Goal: Task Accomplishment & Management: Manage account settings

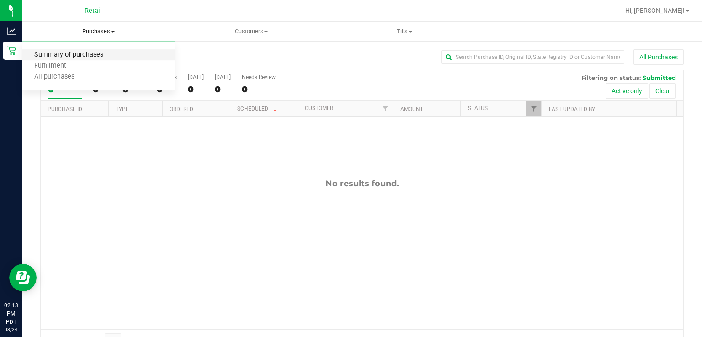
click at [66, 53] on span "Summary of purchases" at bounding box center [69, 55] width 94 height 8
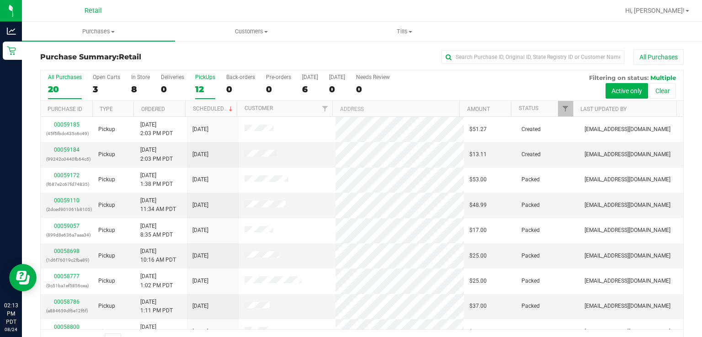
click at [203, 81] on label "PickUps 12" at bounding box center [205, 86] width 20 height 25
click at [0, 0] on input "PickUps 12" at bounding box center [0, 0] width 0 height 0
click at [204, 108] on link "Scheduled" at bounding box center [214, 109] width 42 height 6
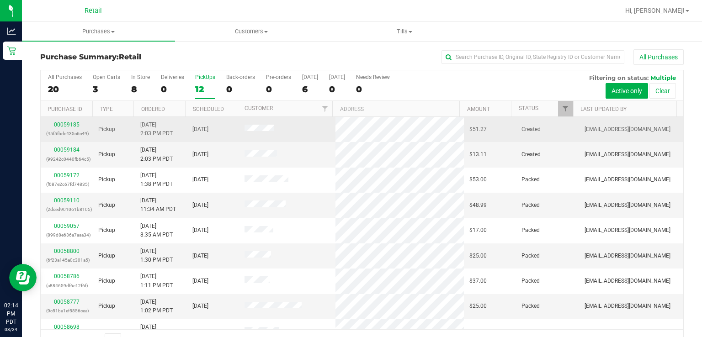
click at [62, 128] on div "00059185 (45f5fbdc435c6c49)" at bounding box center [66, 129] width 41 height 17
click at [61, 122] on link "00059185" at bounding box center [67, 125] width 26 height 6
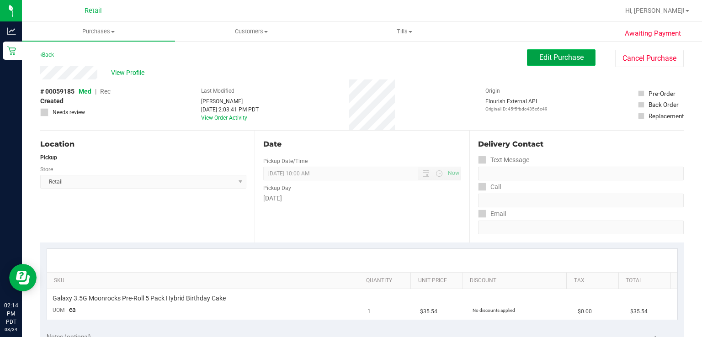
click at [546, 57] on span "Edit Purchase" at bounding box center [562, 57] width 44 height 9
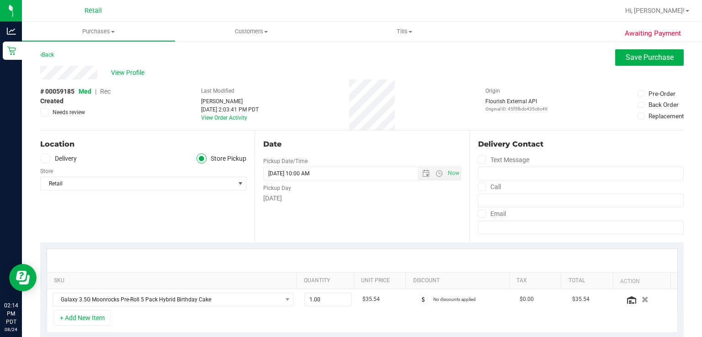
click at [107, 91] on span "Rec" at bounding box center [105, 91] width 11 height 7
click at [629, 62] on span "Save Purchase" at bounding box center [650, 57] width 48 height 9
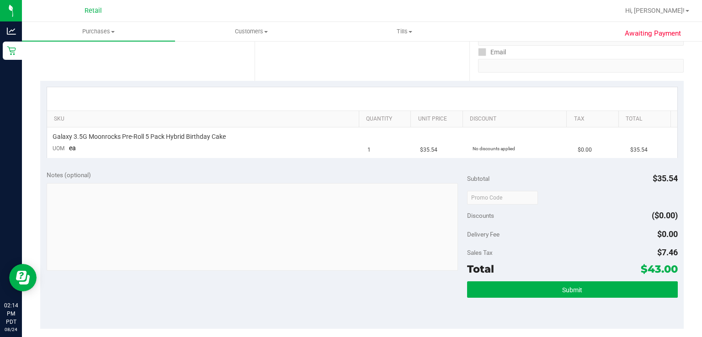
scroll to position [163, 0]
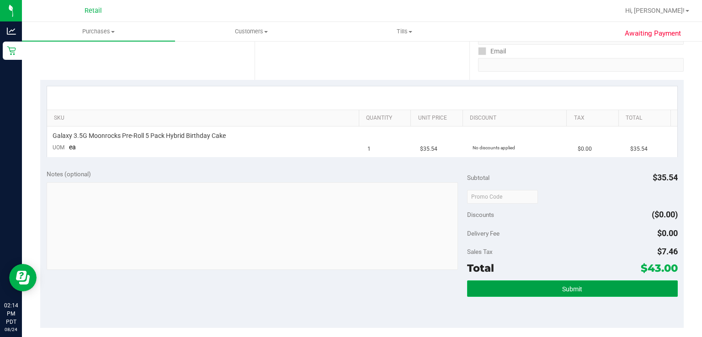
click at [567, 291] on span "Submit" at bounding box center [572, 289] width 20 height 7
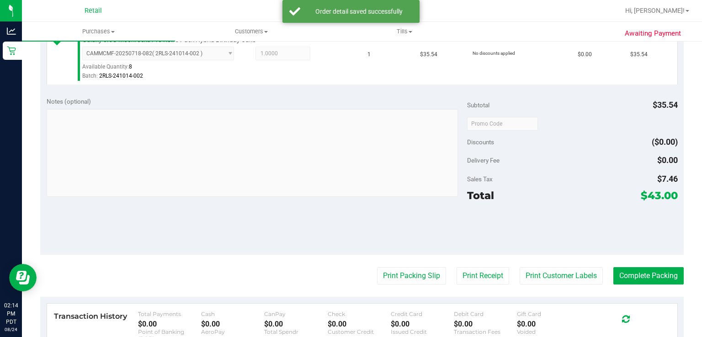
scroll to position [284, 0]
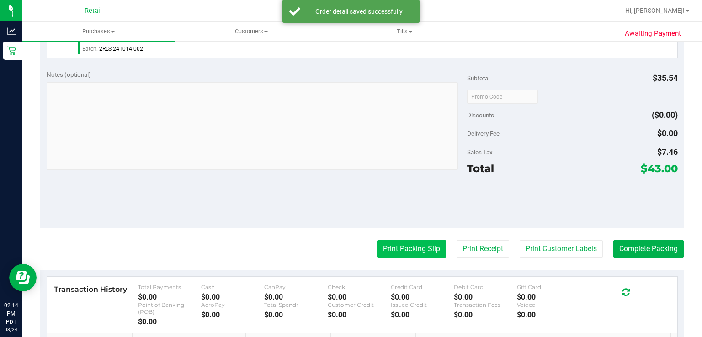
click at [400, 257] on button "Print Packing Slip" at bounding box center [411, 249] width 69 height 17
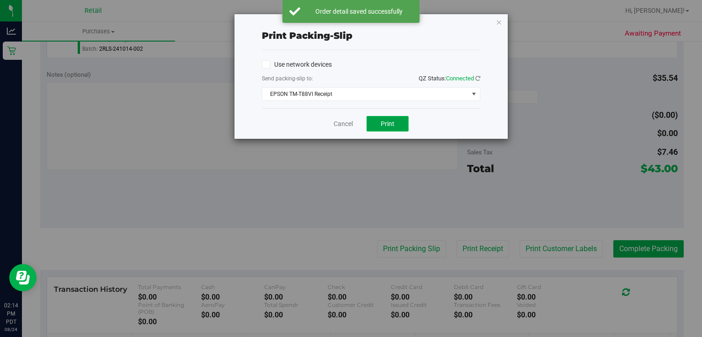
click at [386, 130] on button "Print" at bounding box center [388, 124] width 42 height 16
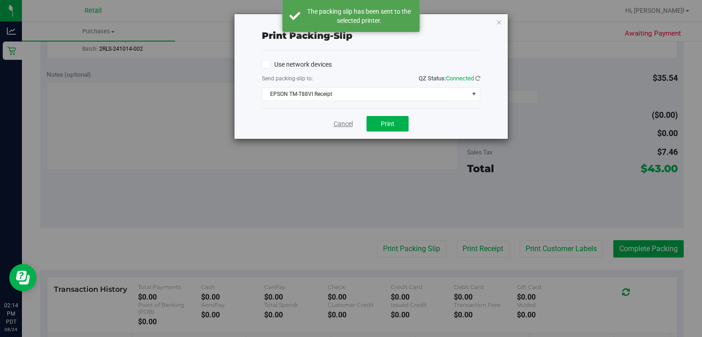
click at [334, 127] on link "Cancel" at bounding box center [343, 124] width 19 height 10
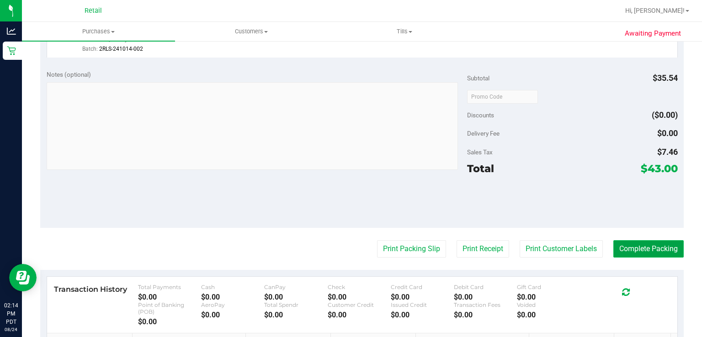
click at [637, 253] on button "Complete Packing" at bounding box center [649, 249] width 70 height 17
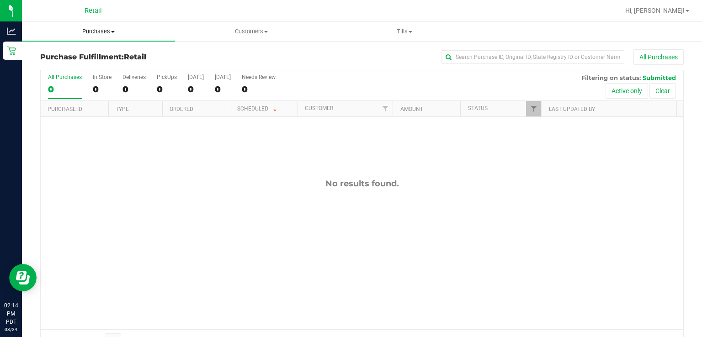
click at [85, 30] on span "Purchases" at bounding box center [98, 31] width 153 height 8
click at [84, 53] on span "Summary of purchases" at bounding box center [69, 55] width 94 height 8
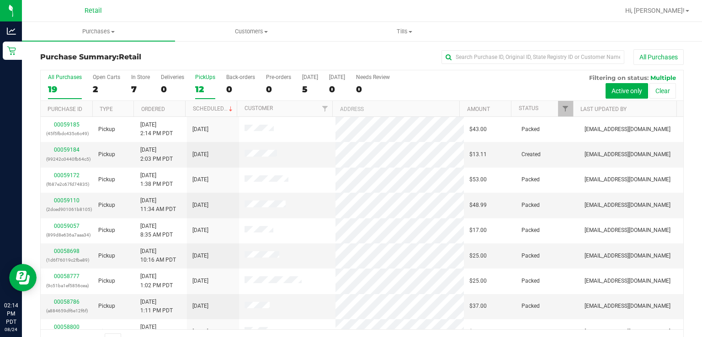
click at [200, 75] on div "PickUps" at bounding box center [205, 77] width 20 height 6
click at [0, 0] on input "PickUps 12" at bounding box center [0, 0] width 0 height 0
click at [211, 111] on link "Scheduled" at bounding box center [214, 109] width 42 height 6
click at [59, 150] on link "00059184" at bounding box center [67, 150] width 26 height 6
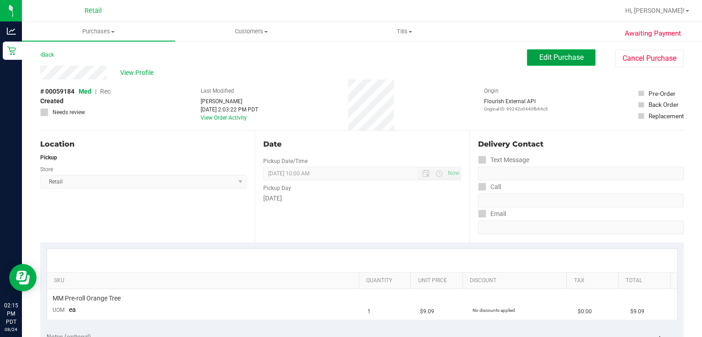
click at [549, 62] on button "Edit Purchase" at bounding box center [561, 57] width 69 height 16
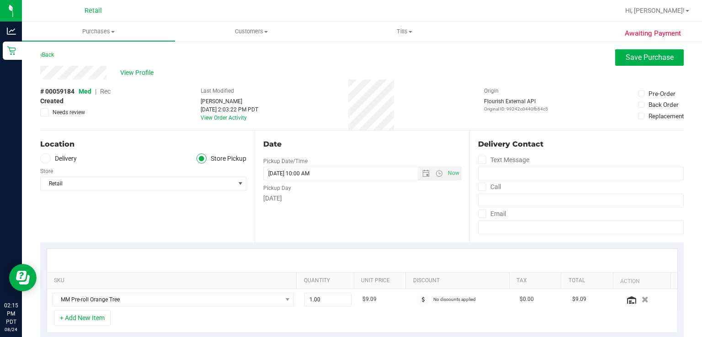
click at [102, 92] on span "Rec" at bounding box center [105, 91] width 11 height 7
click at [636, 60] on span "Save Purchase" at bounding box center [650, 57] width 48 height 9
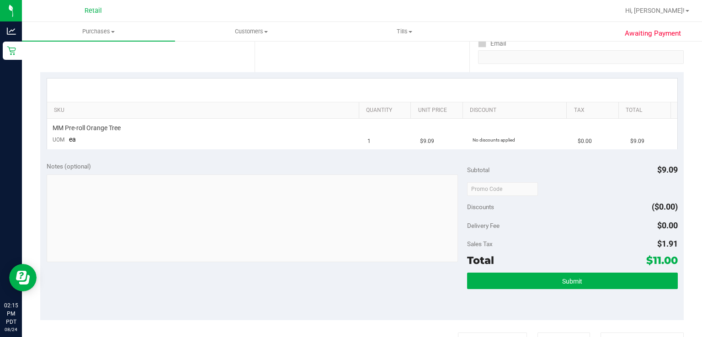
scroll to position [181, 0]
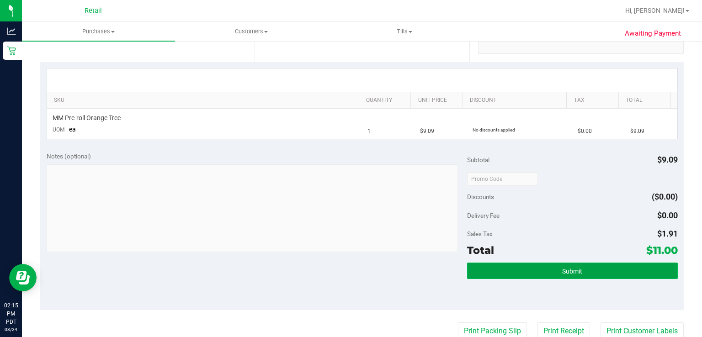
click at [568, 276] on button "Submit" at bounding box center [572, 271] width 210 height 16
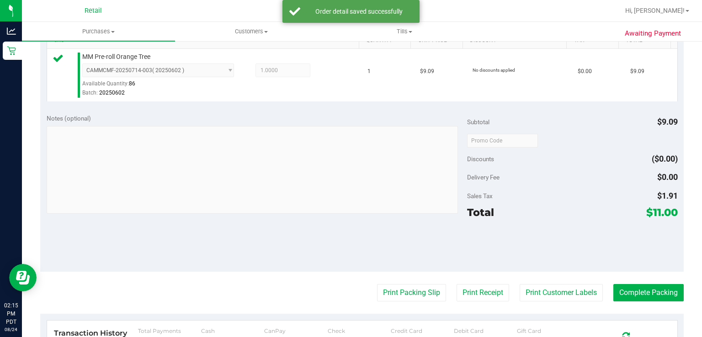
scroll to position [297, 0]
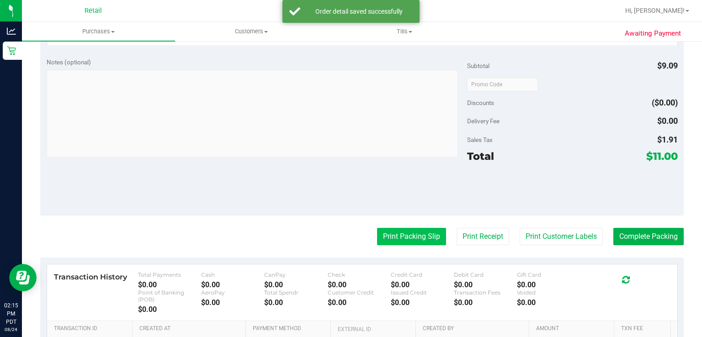
click at [391, 241] on button "Print Packing Slip" at bounding box center [411, 236] width 69 height 17
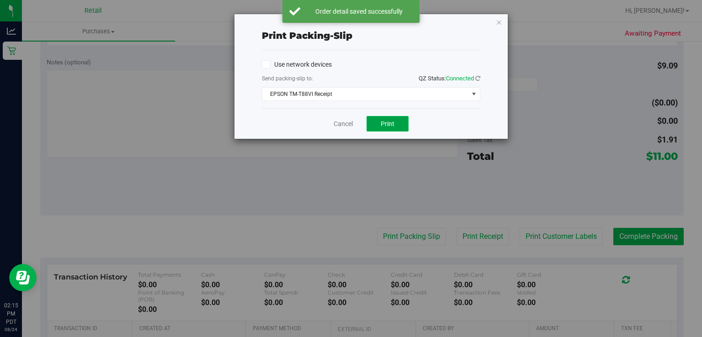
click at [391, 125] on span "Print" at bounding box center [388, 123] width 14 height 7
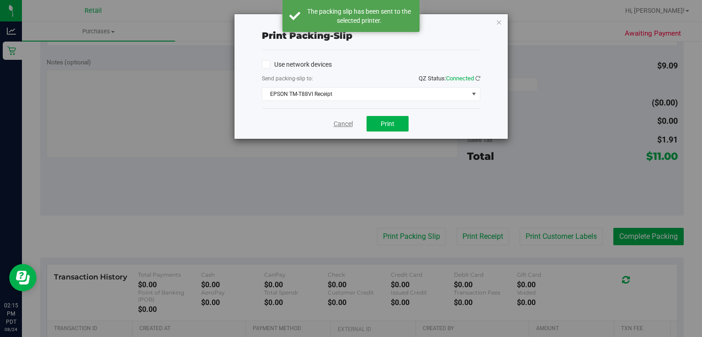
click at [337, 124] on link "Cancel" at bounding box center [343, 124] width 19 height 10
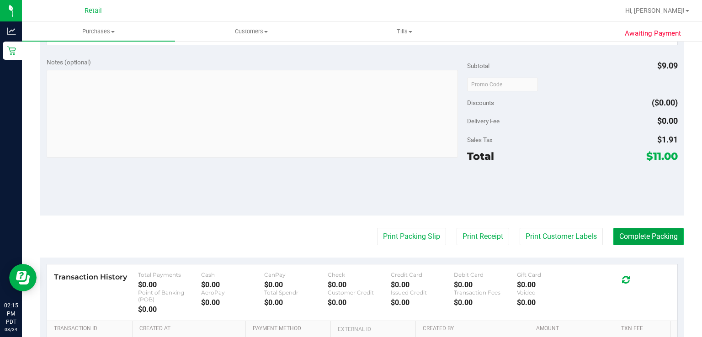
click at [644, 233] on button "Complete Packing" at bounding box center [649, 236] width 70 height 17
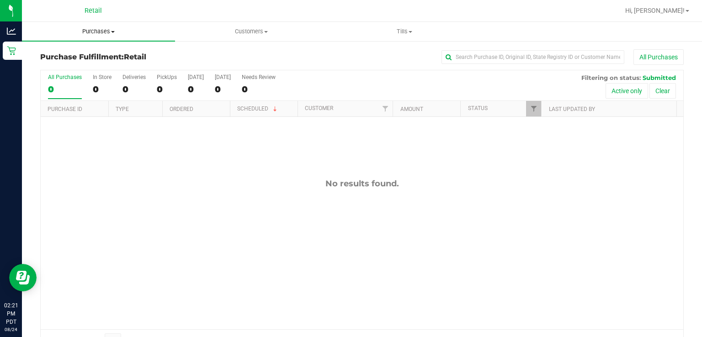
click at [87, 34] on span "Purchases" at bounding box center [98, 31] width 153 height 8
click at [75, 55] on span "Summary of purchases" at bounding box center [69, 55] width 94 height 8
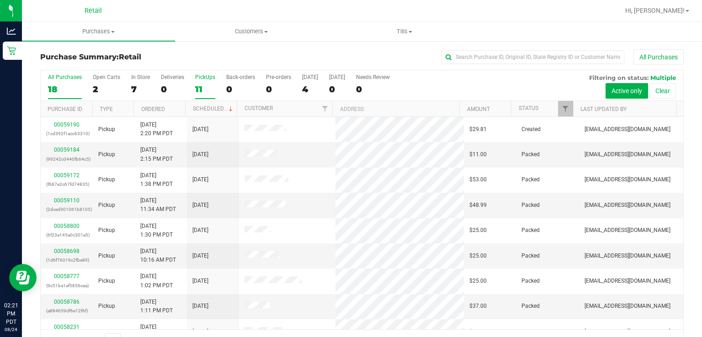
click at [201, 86] on div "11" at bounding box center [205, 89] width 20 height 11
click at [0, 0] on input "PickUps 11" at bounding box center [0, 0] width 0 height 0
click at [212, 111] on link "Scheduled" at bounding box center [214, 109] width 42 height 6
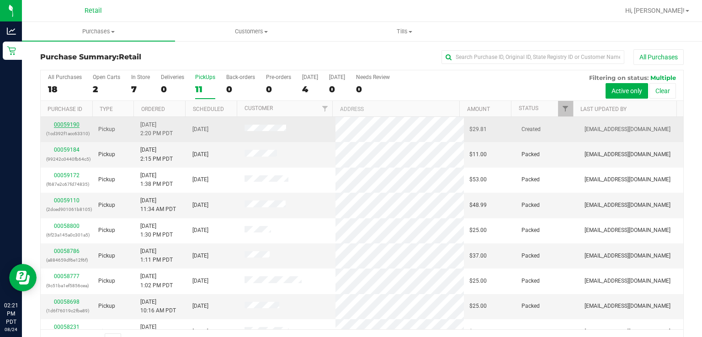
click at [70, 124] on link "00059190" at bounding box center [67, 125] width 26 height 6
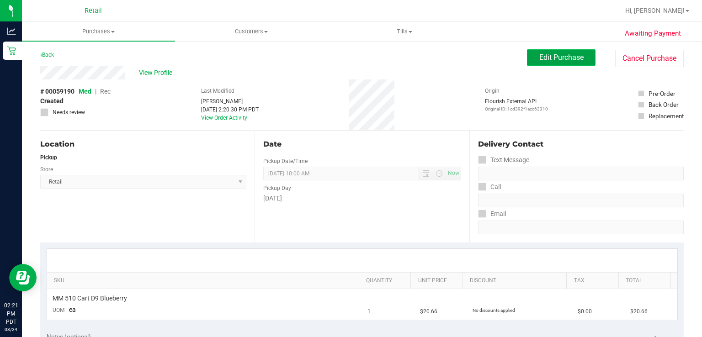
click at [545, 54] on span "Edit Purchase" at bounding box center [562, 57] width 44 height 9
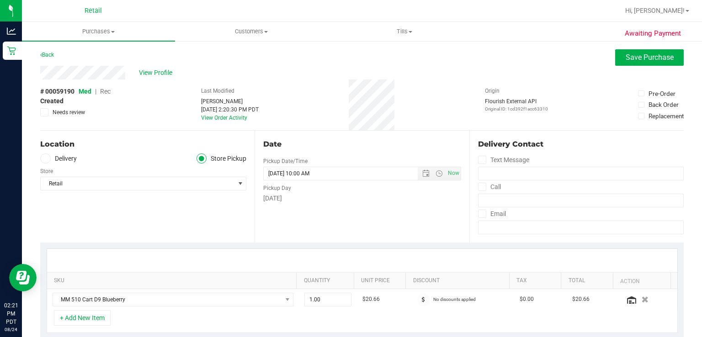
click at [102, 91] on span "Rec" at bounding box center [105, 91] width 11 height 7
click at [631, 62] on span "Save Purchase" at bounding box center [650, 57] width 48 height 9
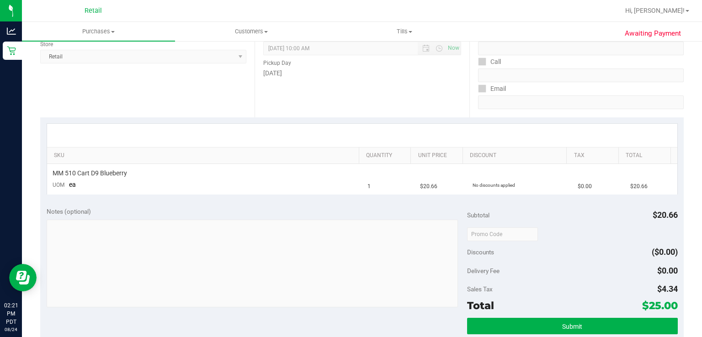
scroll to position [127, 0]
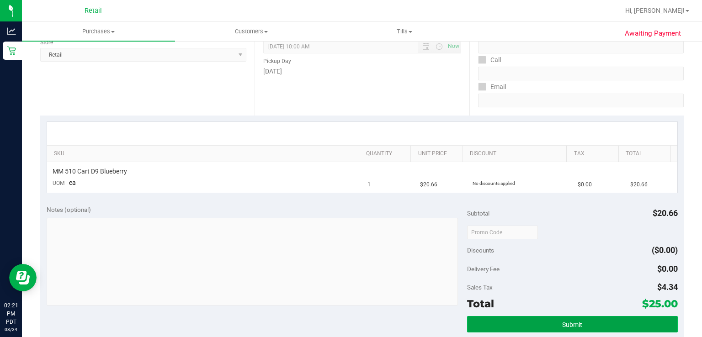
click at [487, 321] on button "Submit" at bounding box center [572, 324] width 210 height 16
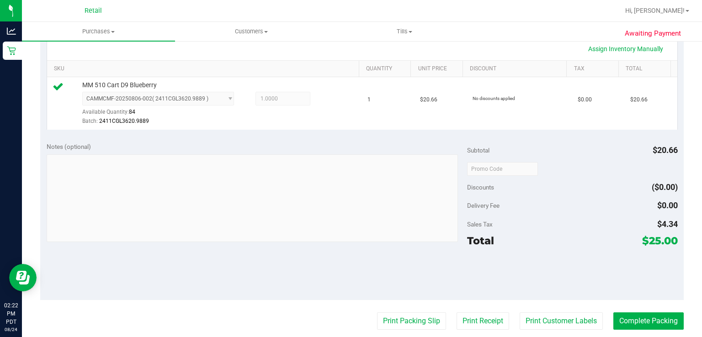
scroll to position [223, 0]
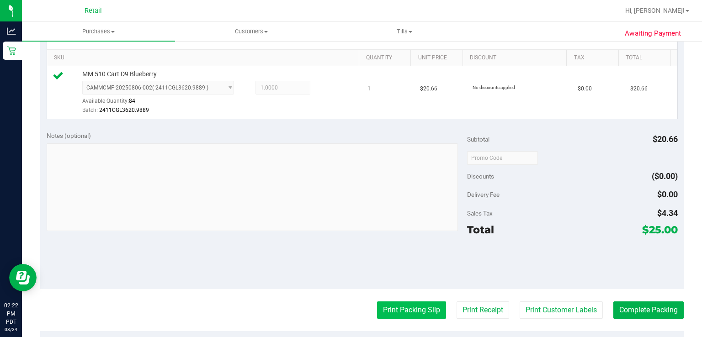
click at [402, 311] on button "Print Packing Slip" at bounding box center [411, 310] width 69 height 17
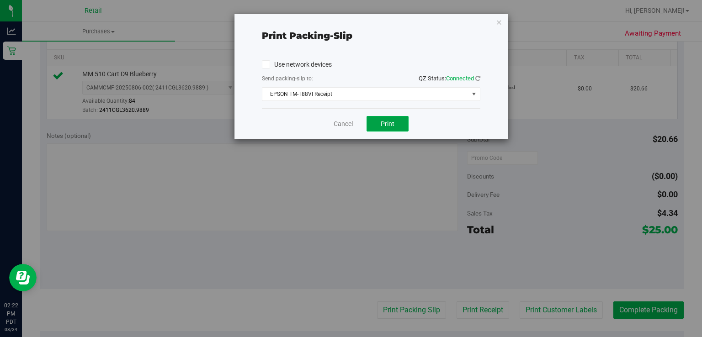
click at [386, 129] on button "Print" at bounding box center [388, 124] width 42 height 16
click at [335, 126] on link "Cancel" at bounding box center [343, 124] width 19 height 10
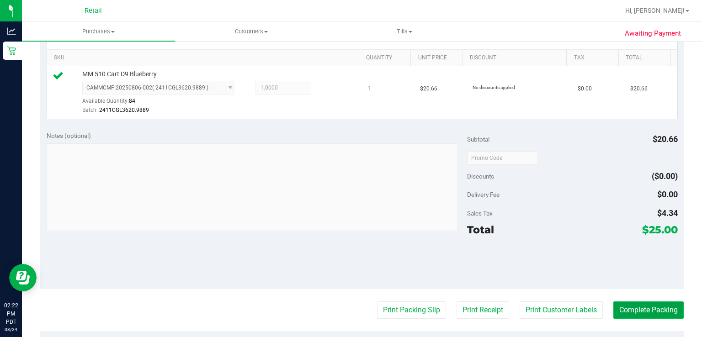
click at [642, 313] on button "Complete Packing" at bounding box center [649, 310] width 70 height 17
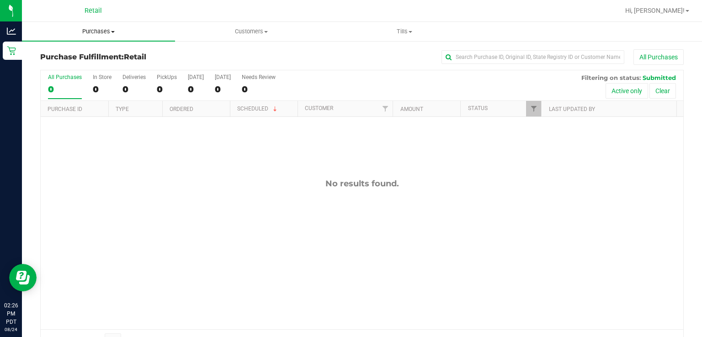
click at [116, 31] on span "Purchases" at bounding box center [98, 31] width 153 height 8
click at [87, 53] on span "Summary of purchases" at bounding box center [69, 55] width 94 height 8
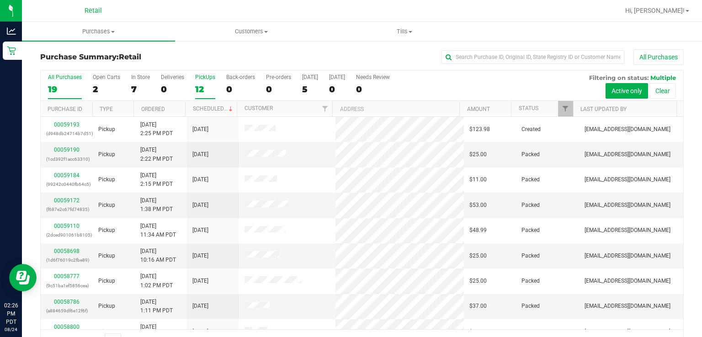
click at [205, 79] on div "PickUps" at bounding box center [205, 77] width 20 height 6
click at [0, 0] on input "PickUps 12" at bounding box center [0, 0] width 0 height 0
click at [228, 108] on span at bounding box center [230, 109] width 7 height 7
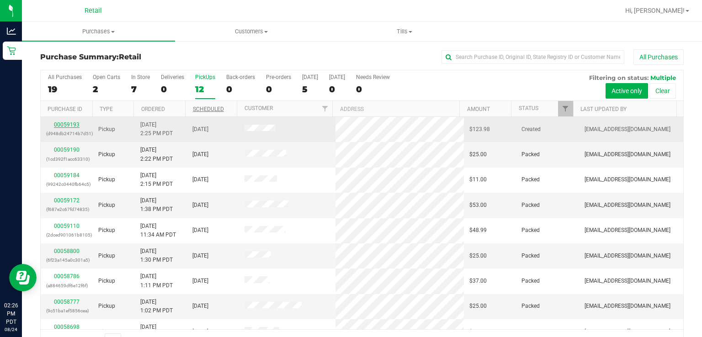
click at [66, 125] on link "00059193" at bounding box center [67, 125] width 26 height 6
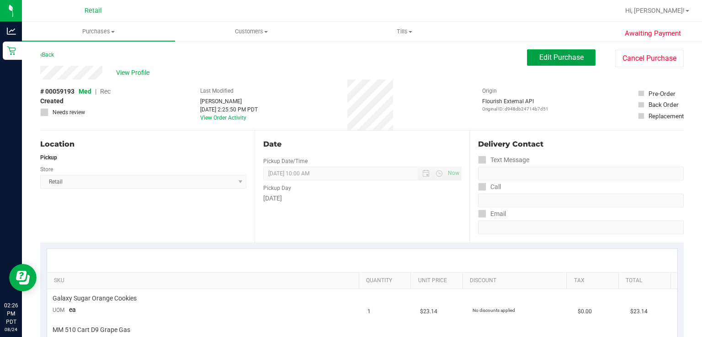
click at [551, 61] on span "Edit Purchase" at bounding box center [562, 57] width 44 height 9
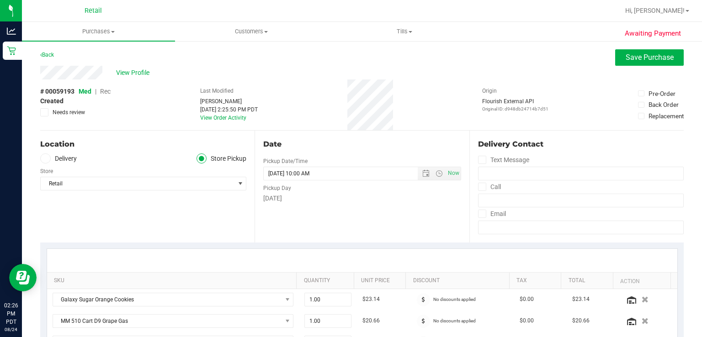
click at [108, 89] on span "Rec" at bounding box center [105, 91] width 11 height 7
click at [626, 55] on span "Save Purchase" at bounding box center [650, 57] width 48 height 9
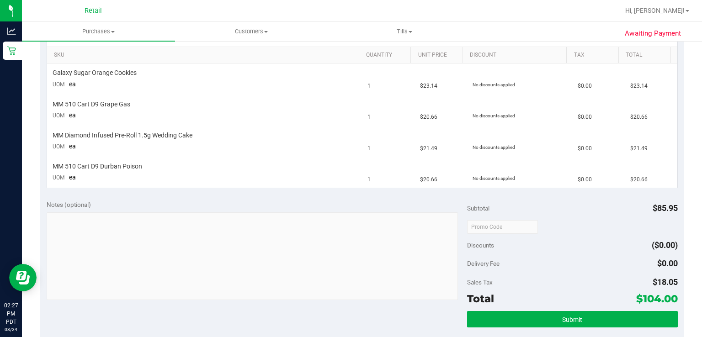
scroll to position [231, 0]
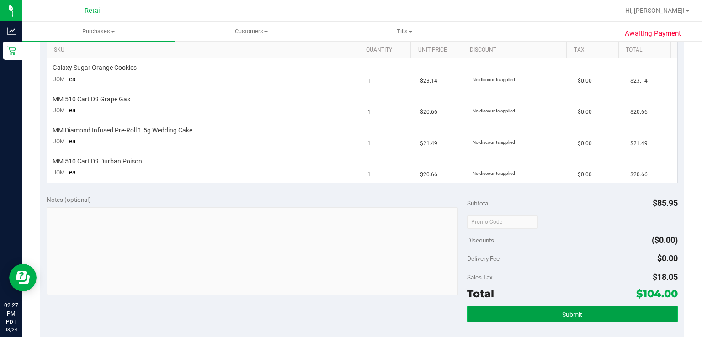
click at [586, 319] on button "Submit" at bounding box center [572, 314] width 210 height 16
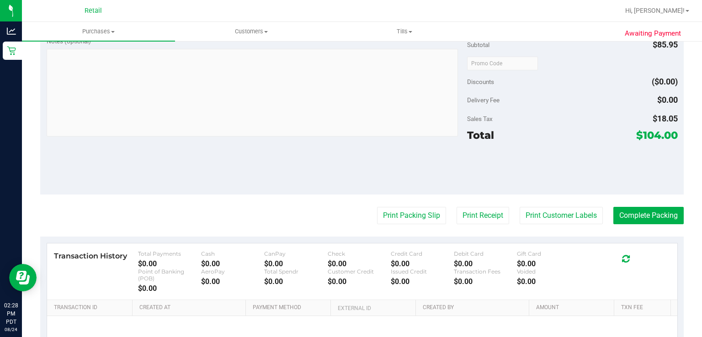
scroll to position [479, 0]
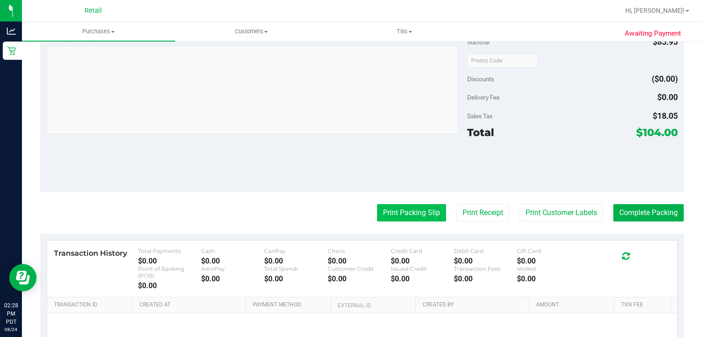
click at [395, 215] on button "Print Packing Slip" at bounding box center [411, 212] width 69 height 17
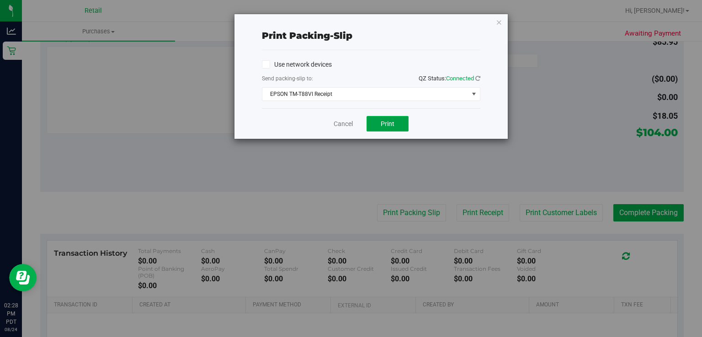
click at [391, 123] on span "Print" at bounding box center [388, 123] width 14 height 7
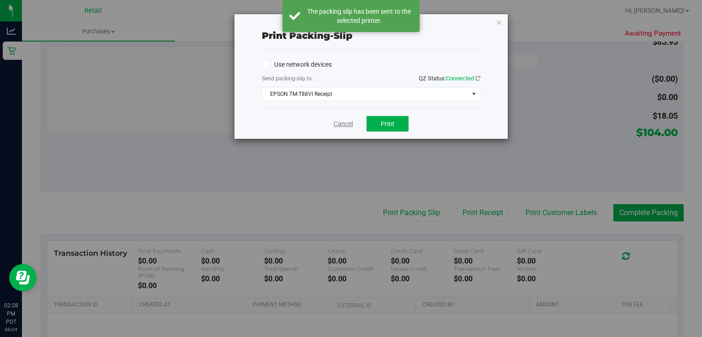
click at [345, 126] on link "Cancel" at bounding box center [343, 124] width 19 height 10
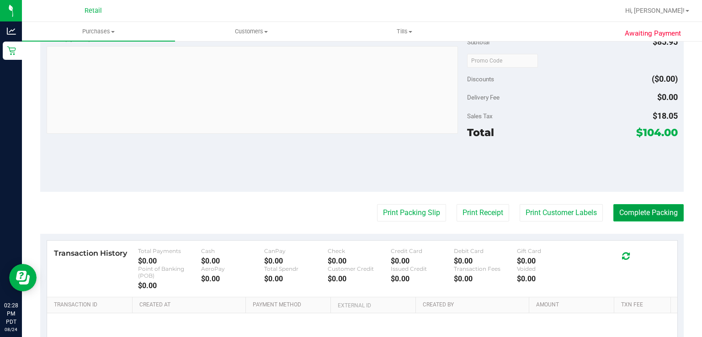
click at [638, 208] on button "Complete Packing" at bounding box center [649, 212] width 70 height 17
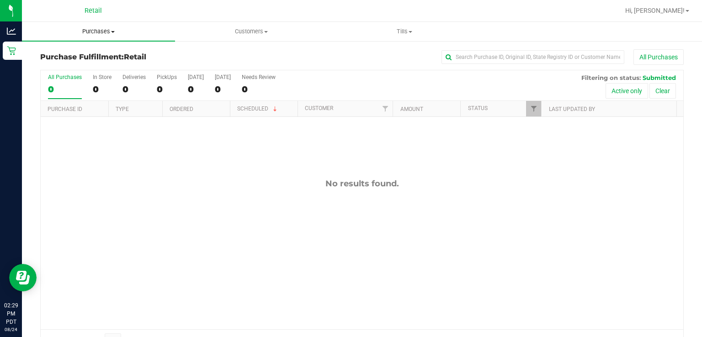
click at [90, 31] on span "Purchases" at bounding box center [98, 31] width 153 height 8
click at [55, 51] on span "Summary of purchases" at bounding box center [69, 55] width 94 height 8
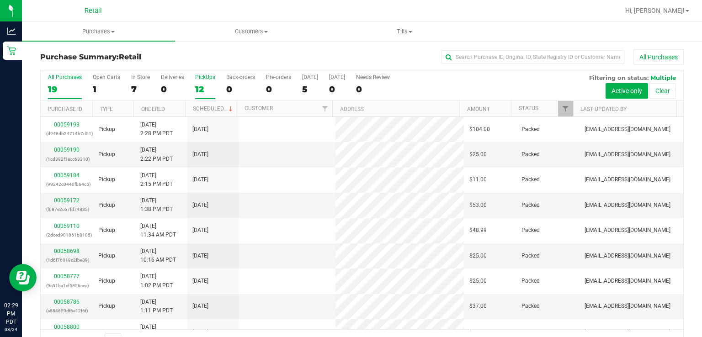
click at [199, 83] on label "PickUps 12" at bounding box center [205, 86] width 20 height 25
click at [0, 0] on input "PickUps 12" at bounding box center [0, 0] width 0 height 0
click at [209, 110] on link "Scheduled" at bounding box center [214, 109] width 42 height 6
click at [210, 80] on div "PickUps" at bounding box center [205, 77] width 20 height 6
click at [0, 0] on input "PickUps 12" at bounding box center [0, 0] width 0 height 0
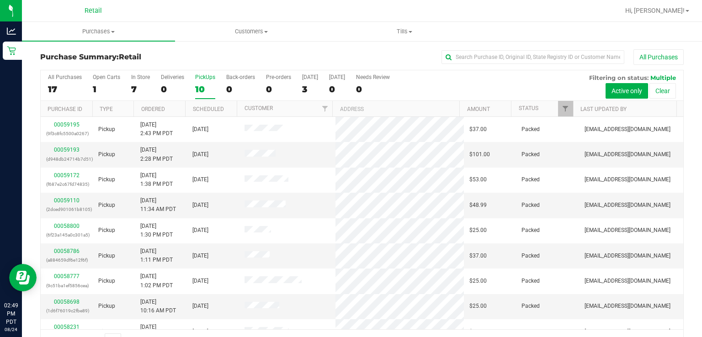
click at [206, 83] on label "PickUps 10" at bounding box center [205, 86] width 20 height 25
click at [0, 0] on input "PickUps 10" at bounding box center [0, 0] width 0 height 0
click at [203, 77] on div "PickUps" at bounding box center [205, 77] width 20 height 6
click at [0, 0] on input "PickUps 11" at bounding box center [0, 0] width 0 height 0
click at [198, 80] on label "PickUps 10" at bounding box center [205, 86] width 20 height 25
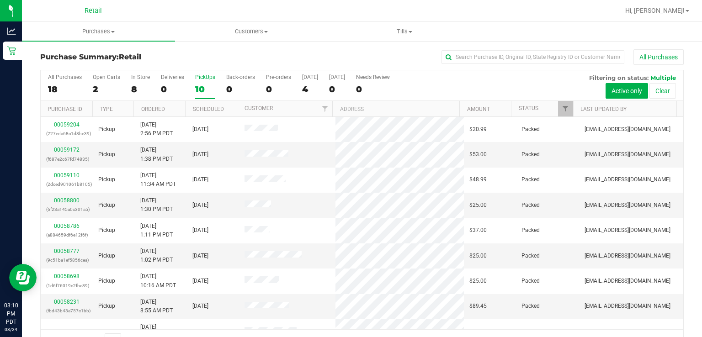
click at [0, 0] on input "PickUps 10" at bounding box center [0, 0] width 0 height 0
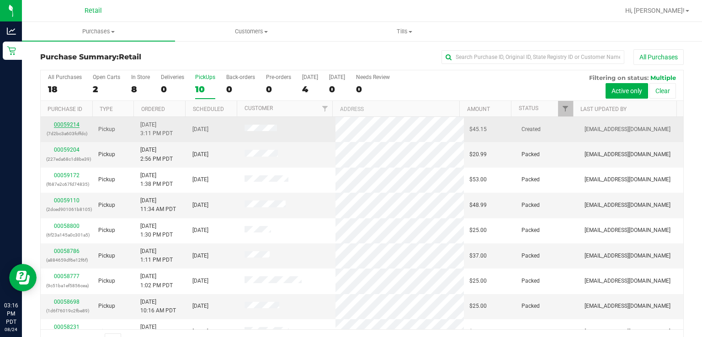
click at [70, 126] on link "00059214" at bounding box center [67, 125] width 26 height 6
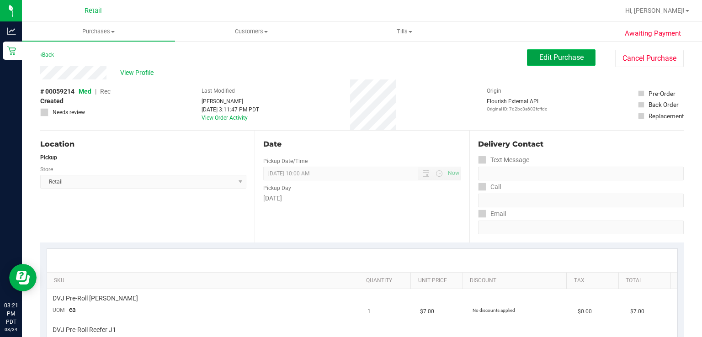
click at [558, 59] on span "Edit Purchase" at bounding box center [562, 57] width 44 height 9
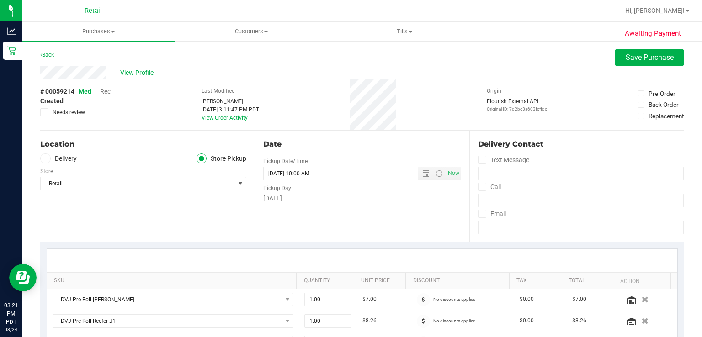
click at [104, 90] on span "Rec" at bounding box center [105, 91] width 11 height 7
click at [641, 57] on span "Save Purchase" at bounding box center [650, 57] width 48 height 9
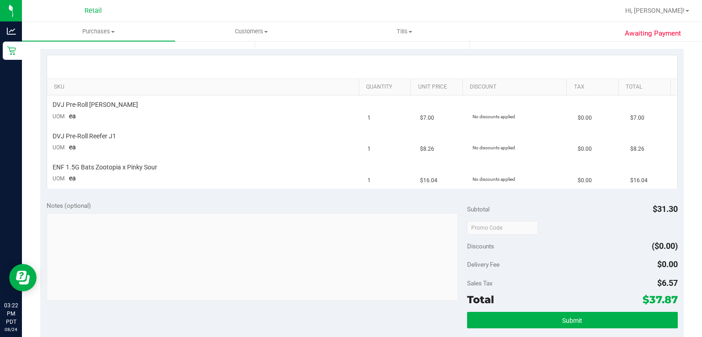
scroll to position [194, 0]
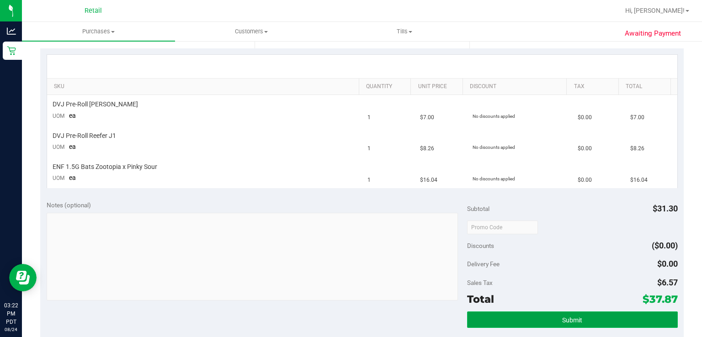
click at [570, 320] on span "Submit" at bounding box center [572, 320] width 20 height 7
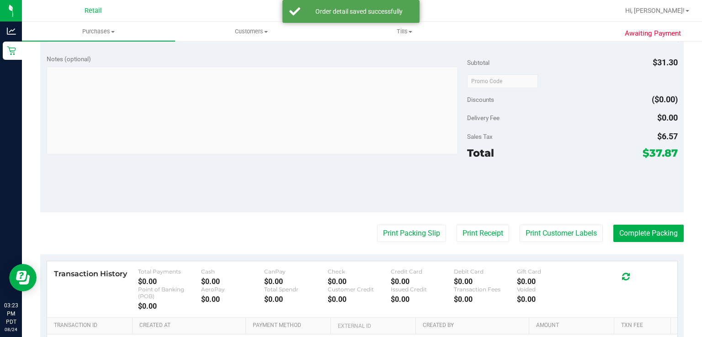
scroll to position [429, 0]
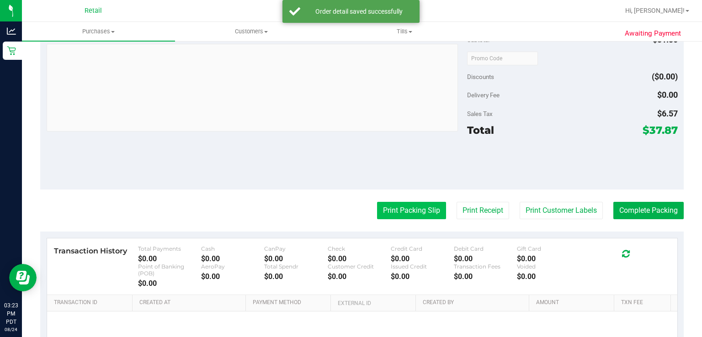
click at [395, 214] on button "Print Packing Slip" at bounding box center [411, 210] width 69 height 17
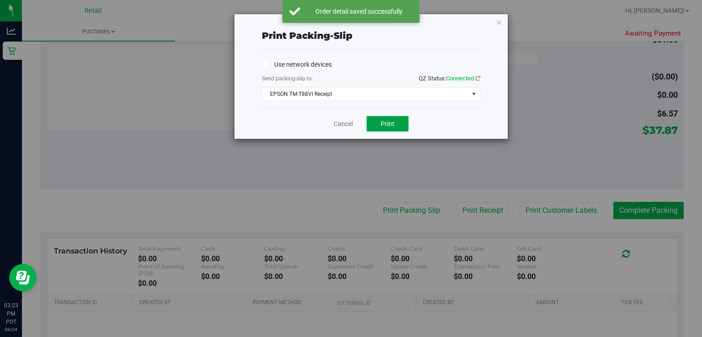
click at [389, 123] on span "Print" at bounding box center [388, 123] width 14 height 7
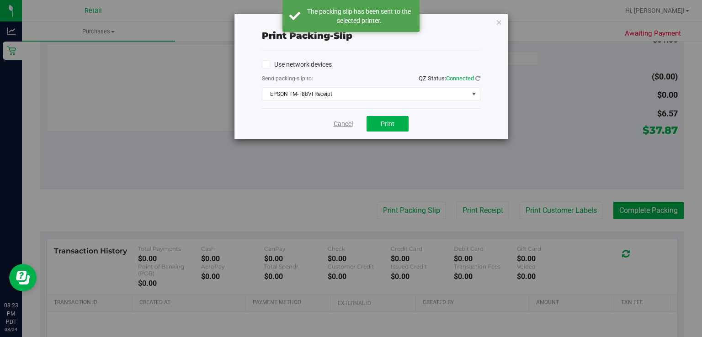
click at [346, 123] on link "Cancel" at bounding box center [343, 124] width 19 height 10
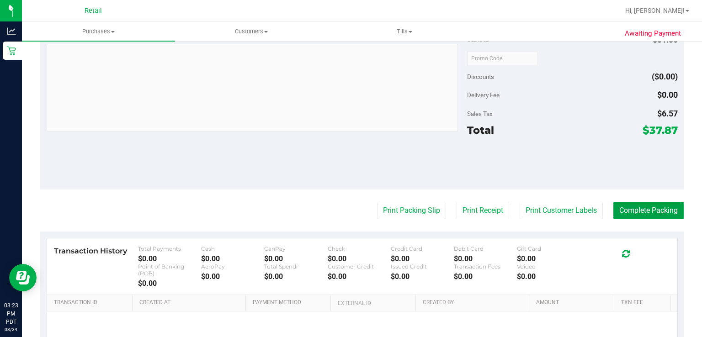
click at [647, 207] on button "Complete Packing" at bounding box center [649, 210] width 70 height 17
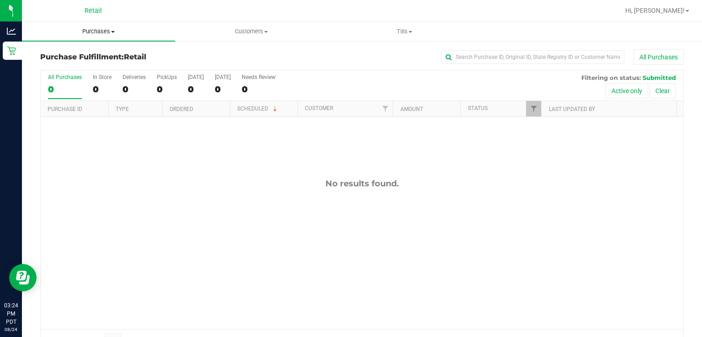
click at [107, 31] on span "Purchases" at bounding box center [98, 31] width 153 height 8
click at [86, 55] on span "Summary of purchases" at bounding box center [69, 55] width 94 height 8
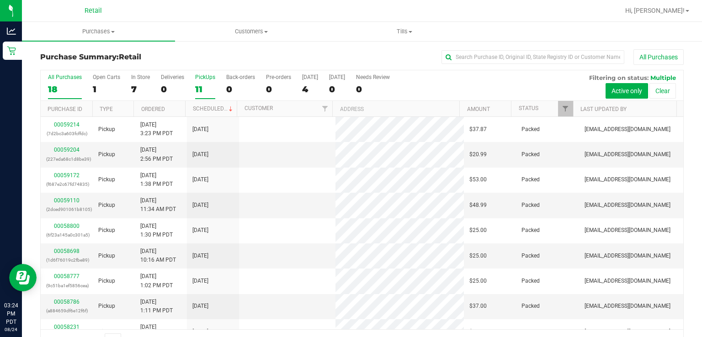
click at [209, 80] on label "PickUps 11" at bounding box center [205, 86] width 20 height 25
click at [0, 0] on input "PickUps 11" at bounding box center [0, 0] width 0 height 0
click at [227, 108] on span at bounding box center [230, 109] width 7 height 7
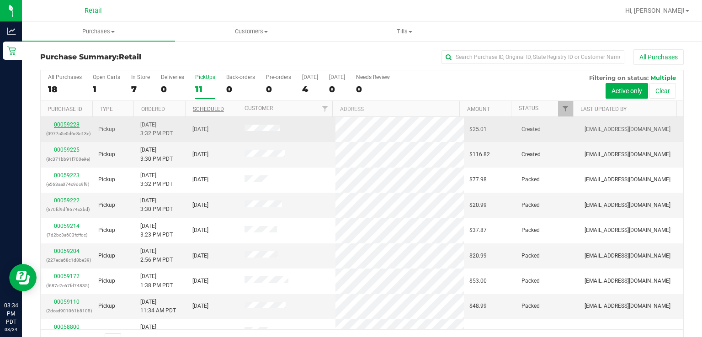
click at [64, 125] on link "00059228" at bounding box center [67, 125] width 26 height 6
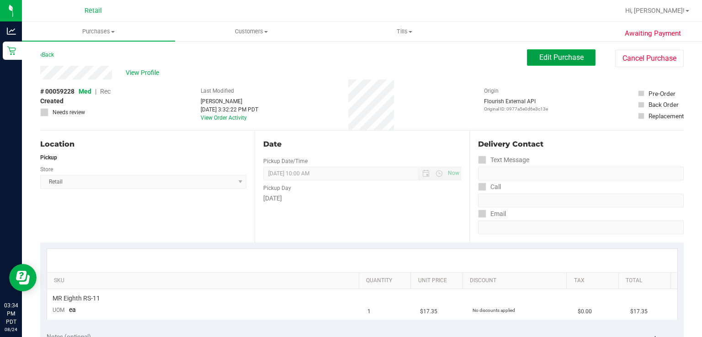
click at [550, 57] on span "Edit Purchase" at bounding box center [562, 57] width 44 height 9
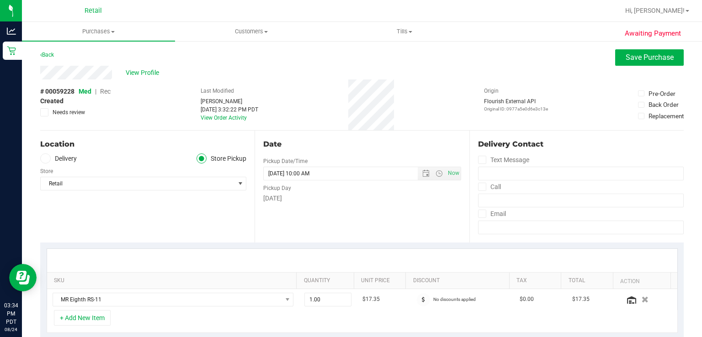
click at [110, 89] on span "Rec" at bounding box center [105, 91] width 11 height 7
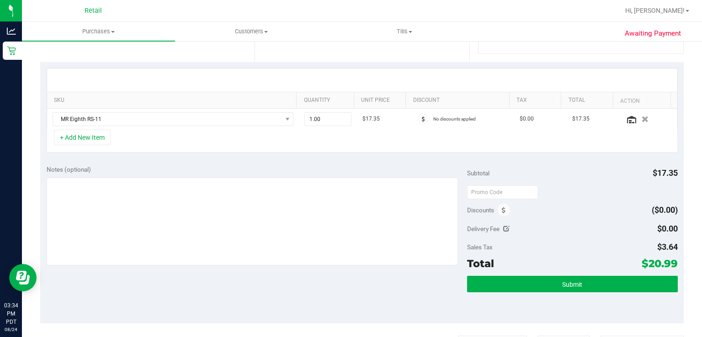
scroll to position [182, 0]
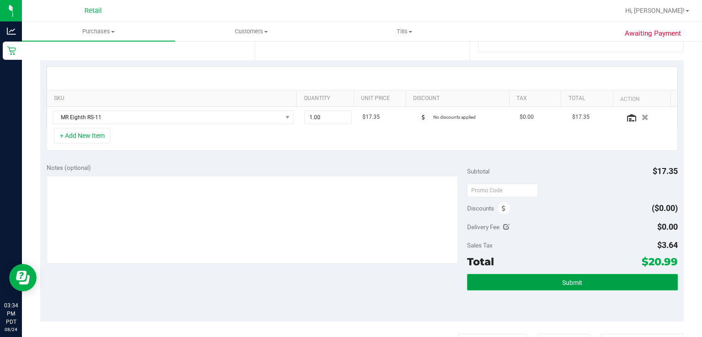
click at [552, 285] on button "Submit" at bounding box center [572, 282] width 210 height 16
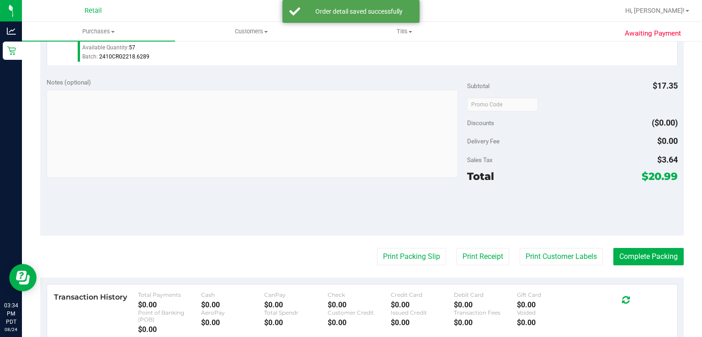
scroll to position [312, 0]
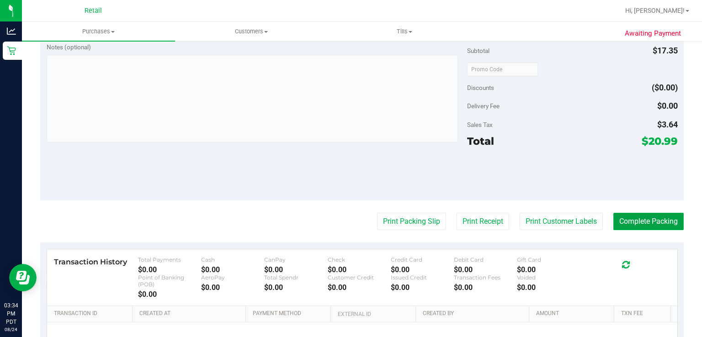
click at [635, 219] on button "Complete Packing" at bounding box center [649, 221] width 70 height 17
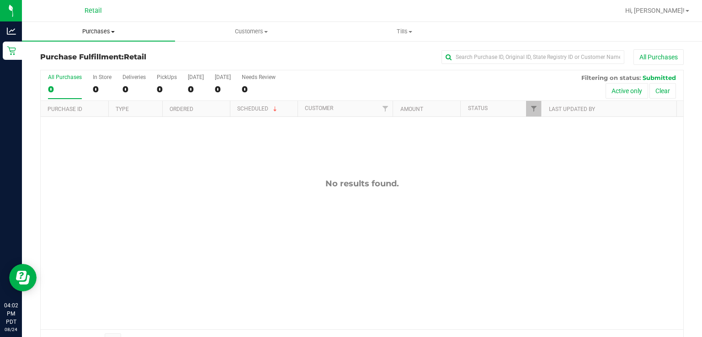
click at [93, 33] on span "Purchases" at bounding box center [98, 31] width 153 height 8
click at [86, 54] on span "Summary of purchases" at bounding box center [69, 55] width 94 height 8
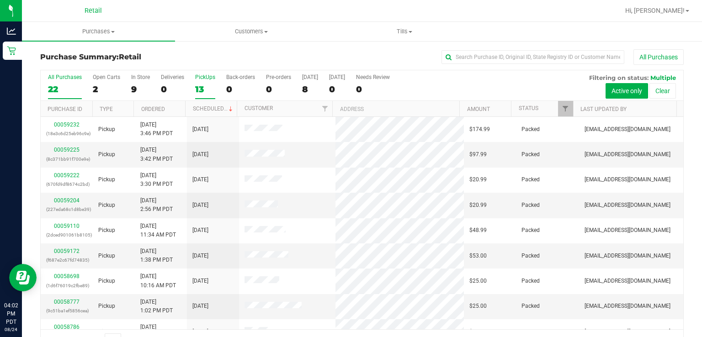
click at [203, 82] on label "PickUps 13" at bounding box center [205, 86] width 20 height 25
click at [0, 0] on input "PickUps 13" at bounding box center [0, 0] width 0 height 0
click at [196, 109] on link "Scheduled" at bounding box center [214, 109] width 42 height 6
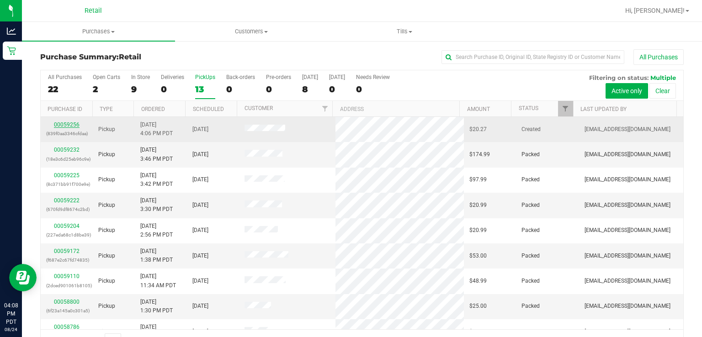
click at [70, 124] on link "00059256" at bounding box center [67, 125] width 26 height 6
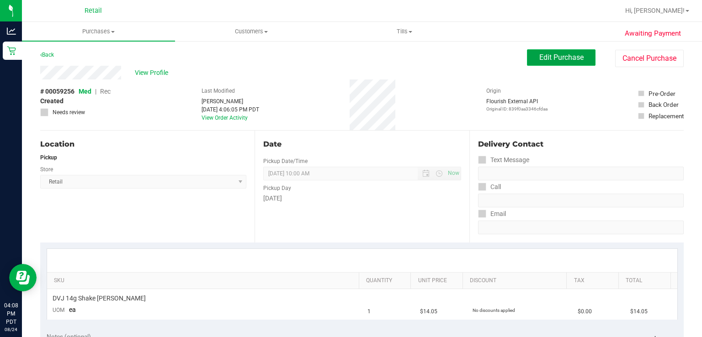
click at [562, 59] on span "Edit Purchase" at bounding box center [562, 57] width 44 height 9
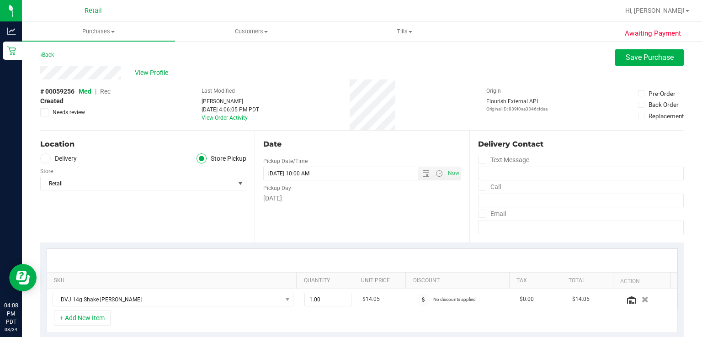
click at [108, 89] on span "Rec" at bounding box center [105, 91] width 11 height 7
click at [633, 57] on span "Save Purchase" at bounding box center [650, 57] width 48 height 9
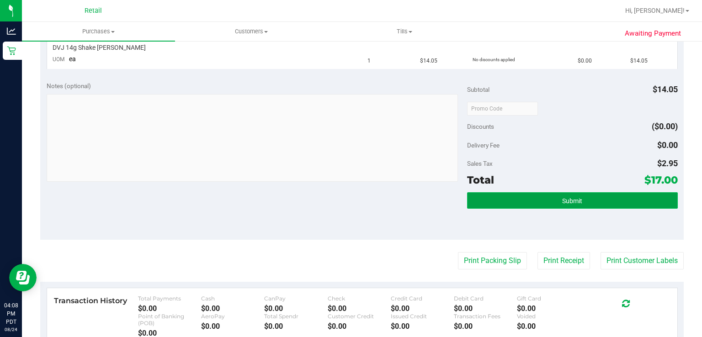
click at [532, 194] on button "Submit" at bounding box center [572, 201] width 210 height 16
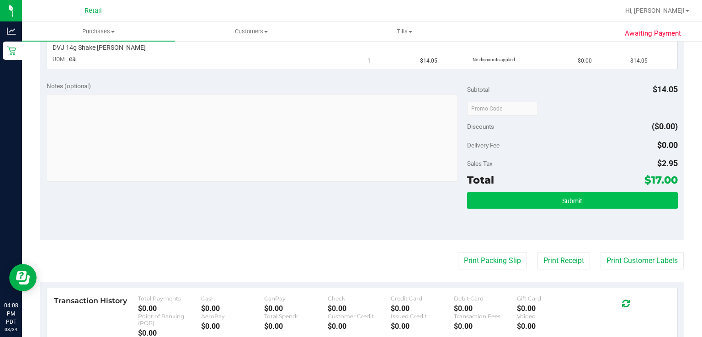
scroll to position [252, 0]
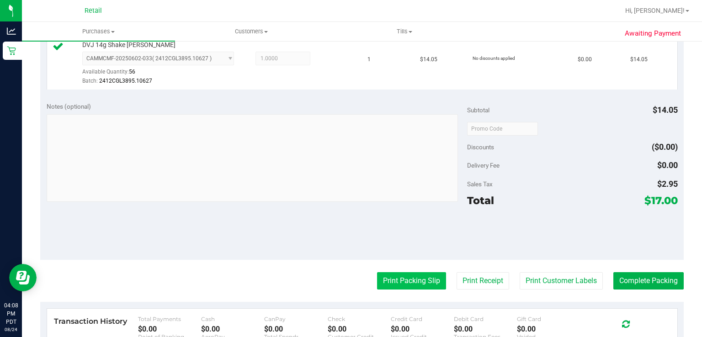
click at [393, 284] on button "Print Packing Slip" at bounding box center [411, 281] width 69 height 17
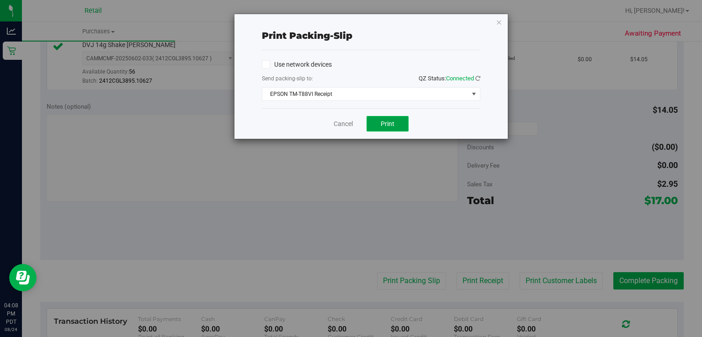
click at [392, 129] on button "Print" at bounding box center [388, 124] width 42 height 16
click at [335, 122] on link "Cancel" at bounding box center [343, 124] width 19 height 10
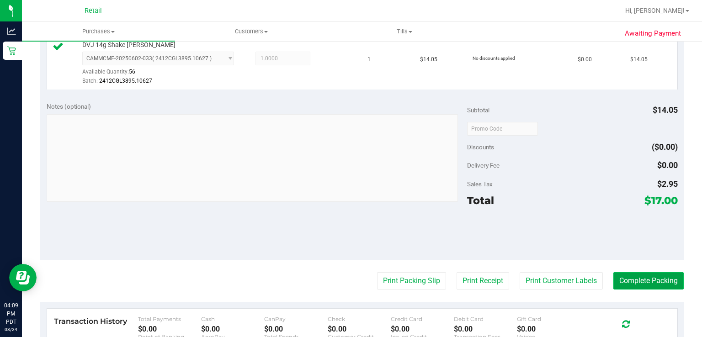
click at [650, 276] on button "Complete Packing" at bounding box center [649, 281] width 70 height 17
